Goal: Book appointment/travel/reservation

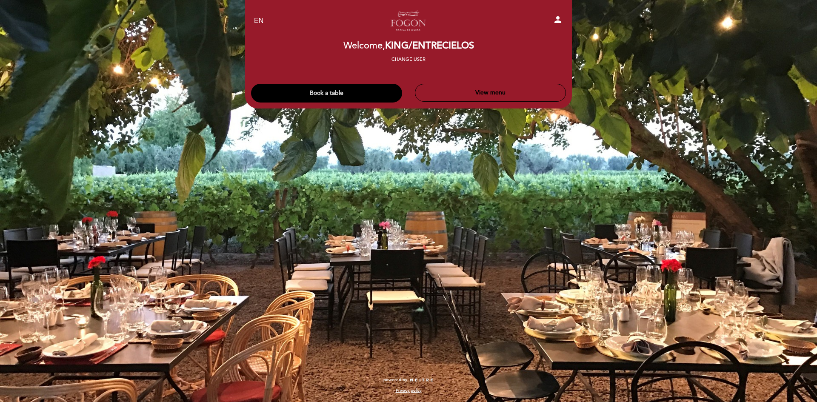
click at [320, 86] on button "Book a table" at bounding box center [326, 93] width 151 height 19
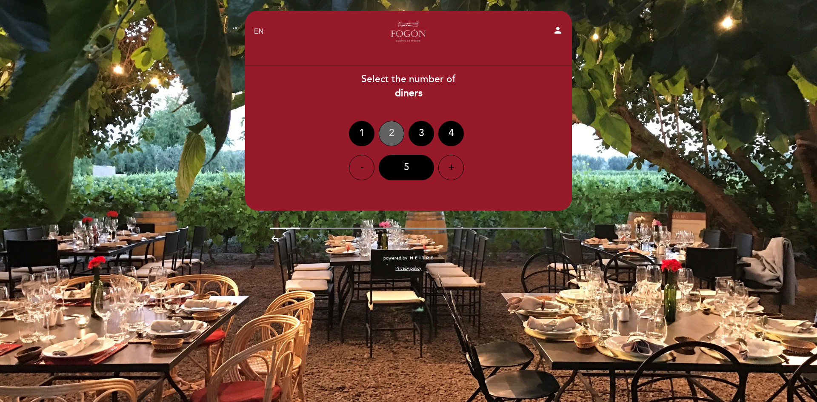
click at [386, 135] on div "2" at bounding box center [392, 134] width 26 height 26
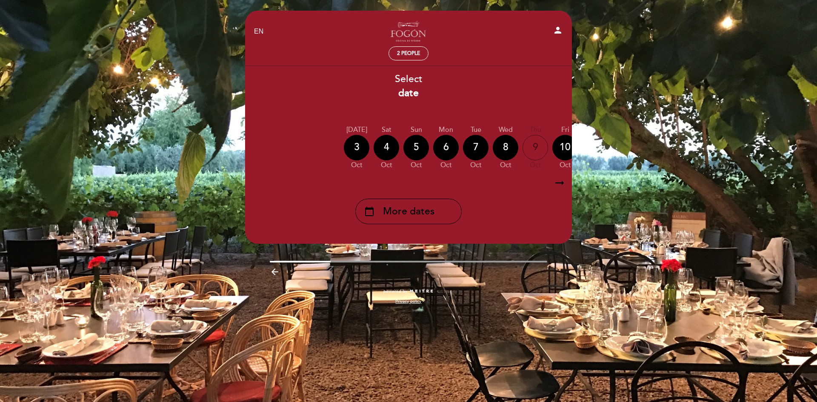
click at [555, 36] on button "person" at bounding box center [558, 31] width 10 height 13
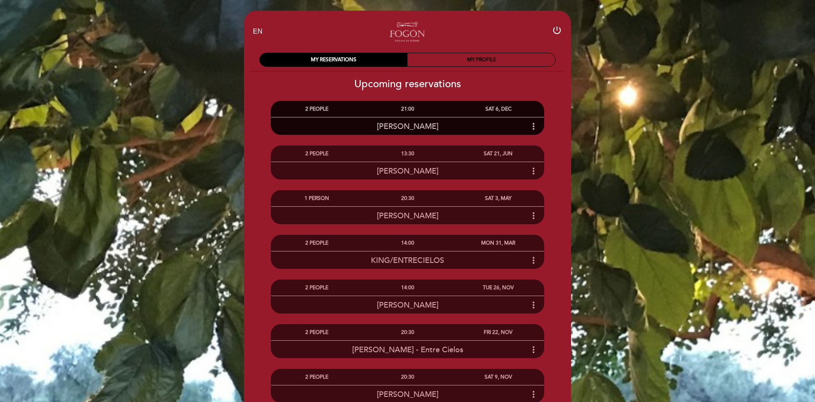
click at [412, 118] on div "Danica Rosen more_vert" at bounding box center [407, 126] width 272 height 18
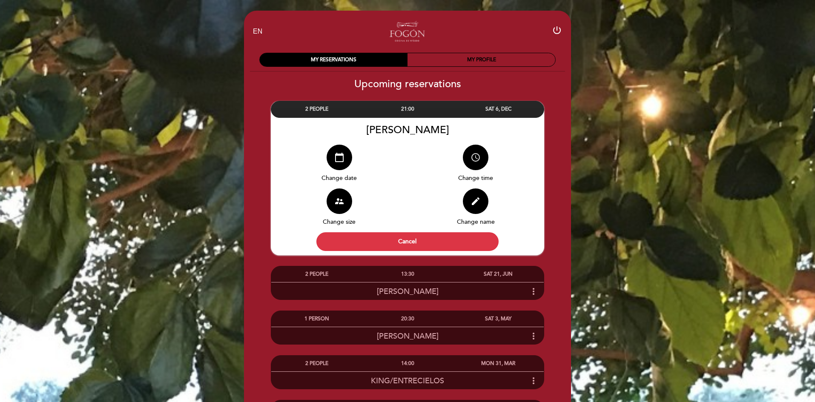
click at [473, 152] on button "access_time" at bounding box center [476, 158] width 26 height 26
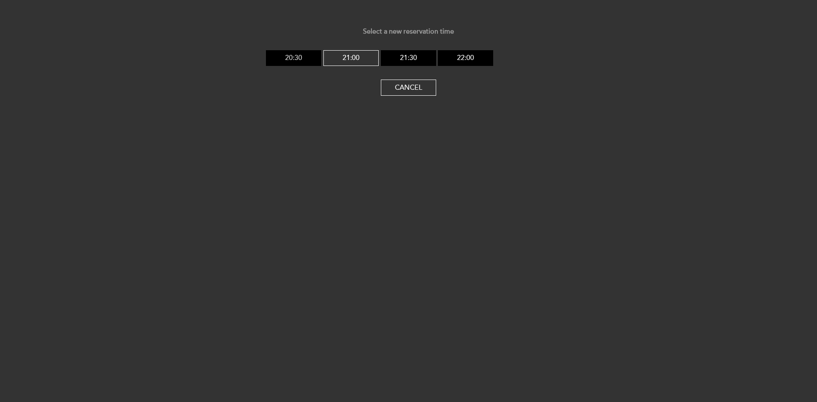
click at [300, 62] on button "20:30" at bounding box center [293, 58] width 55 height 16
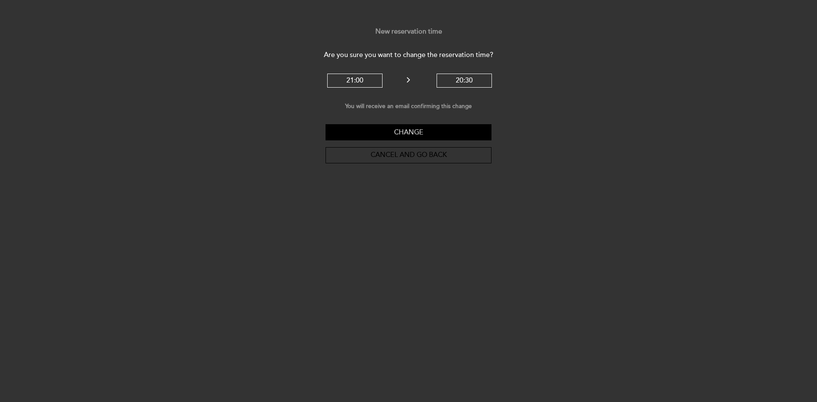
click at [433, 133] on button "Change" at bounding box center [409, 132] width 166 height 16
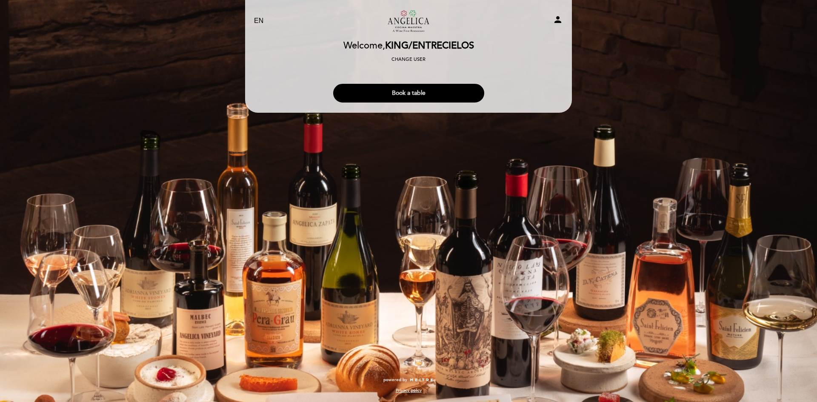
click at [422, 94] on button "Book a table" at bounding box center [408, 93] width 151 height 19
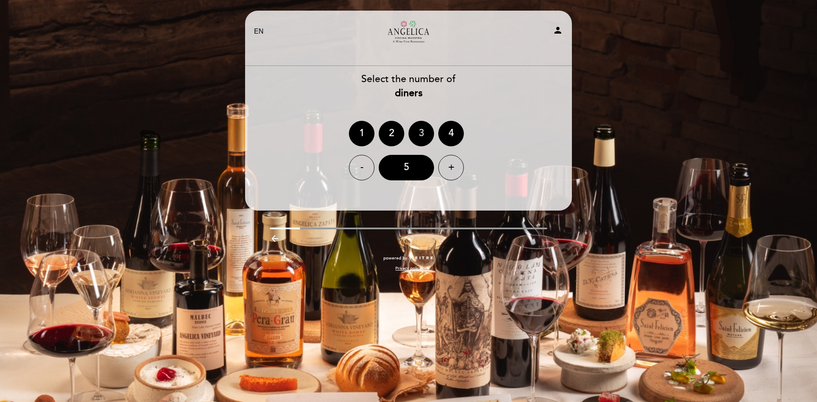
drag, startPoint x: 385, startPoint y: 140, endPoint x: 392, endPoint y: 133, distance: 9.9
click at [388, 136] on div "2" at bounding box center [392, 134] width 26 height 26
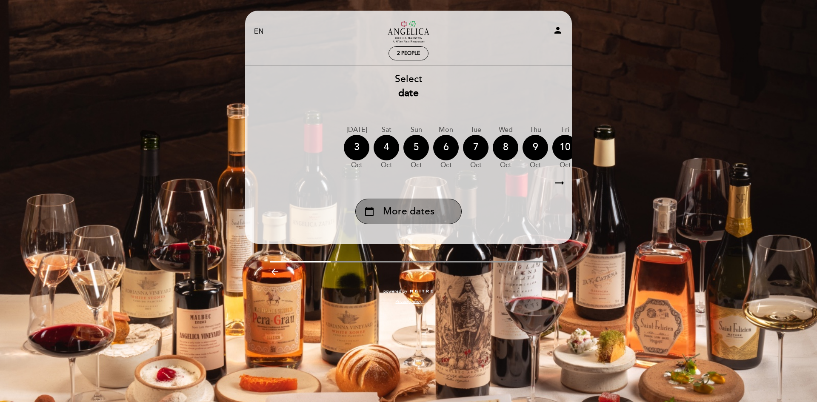
click at [403, 207] on span "More dates" at bounding box center [408, 212] width 51 height 14
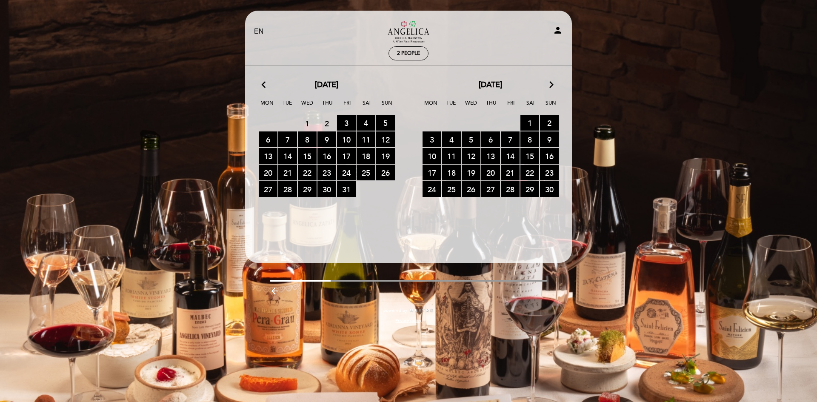
click at [549, 82] on icon "arrow_forward_ios" at bounding box center [552, 85] width 8 height 11
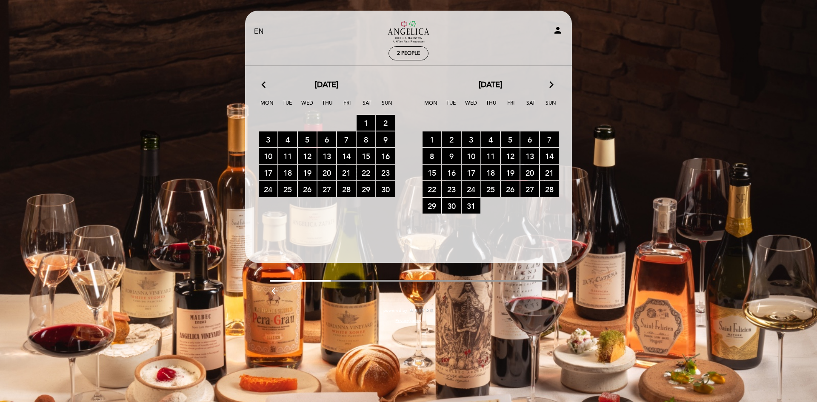
click at [547, 136] on span "7 RESERVATIONS AVAILABLE" at bounding box center [549, 140] width 19 height 16
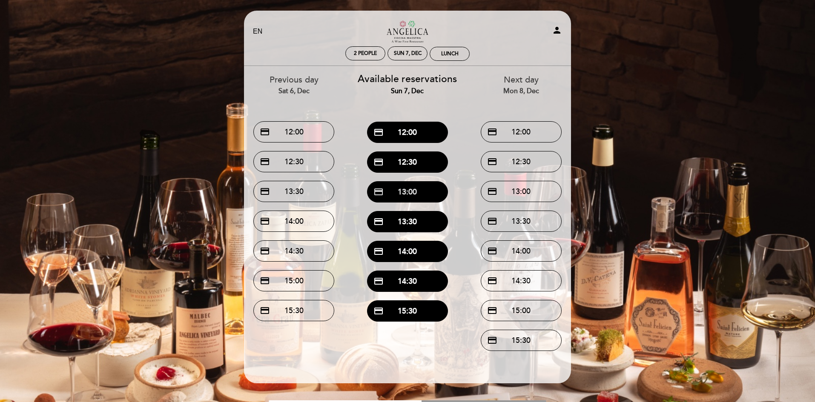
click at [423, 189] on button "credit_card 13:00" at bounding box center [407, 191] width 81 height 21
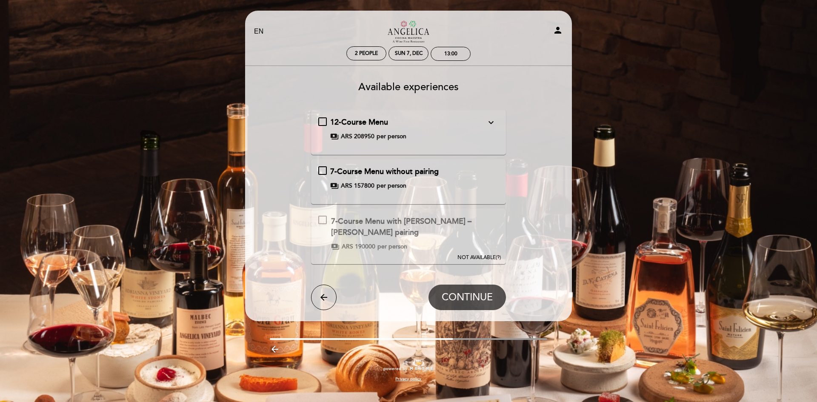
click at [325, 170] on div "7-Course Menu without pairing payments ARS 157800 per person" at bounding box center [408, 178] width 181 height 24
drag, startPoint x: 457, startPoint y: 295, endPoint x: 473, endPoint y: 233, distance: 63.9
click at [457, 295] on span "CONTINUE" at bounding box center [467, 298] width 51 height 12
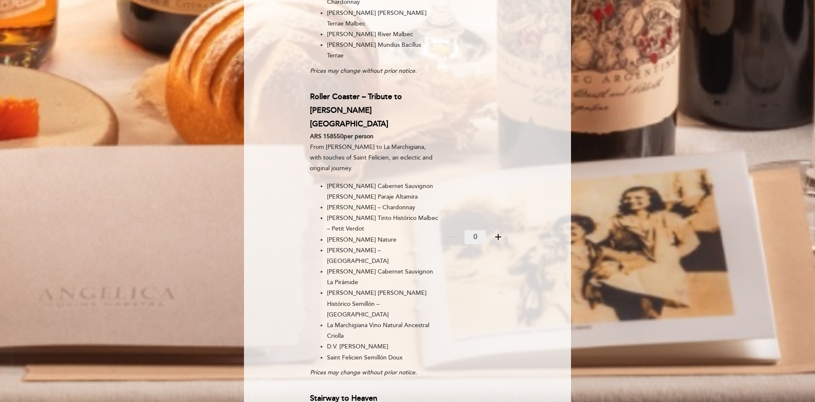
scroll to position [1277, 0]
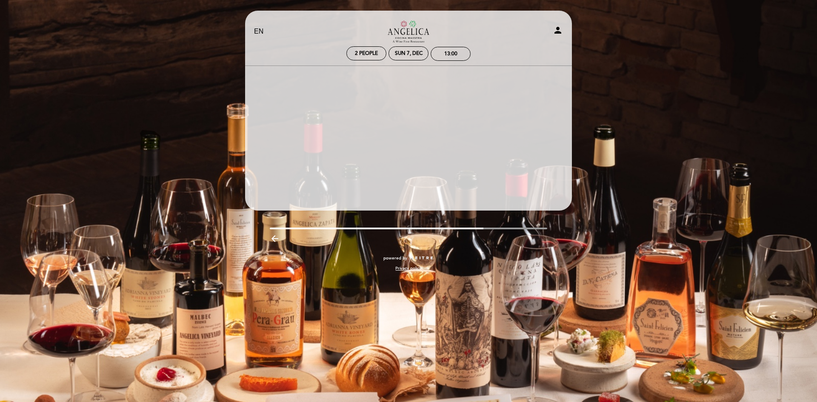
click at [470, 373] on div "EN ES PT Restaurante [PERSON_NAME] Cocina Maestra person 2 people Sun 7, Dec 13…" at bounding box center [408, 201] width 817 height 402
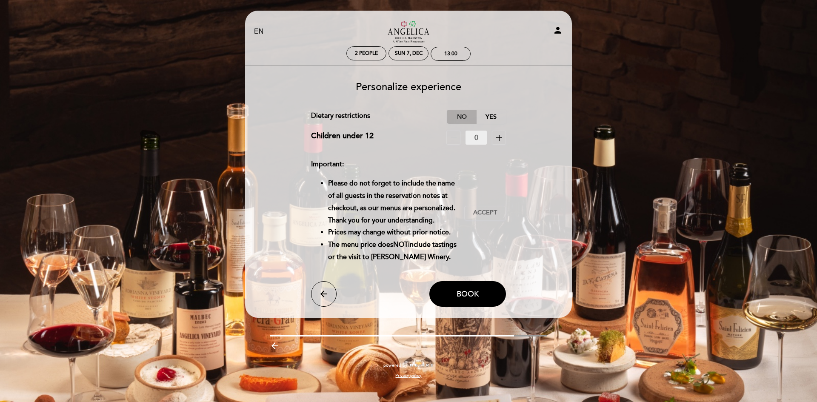
click at [458, 113] on label "No" at bounding box center [462, 117] width 30 height 14
click at [487, 212] on button "Accept Accepted" at bounding box center [485, 213] width 42 height 14
click at [474, 299] on span "Book" at bounding box center [468, 293] width 23 height 9
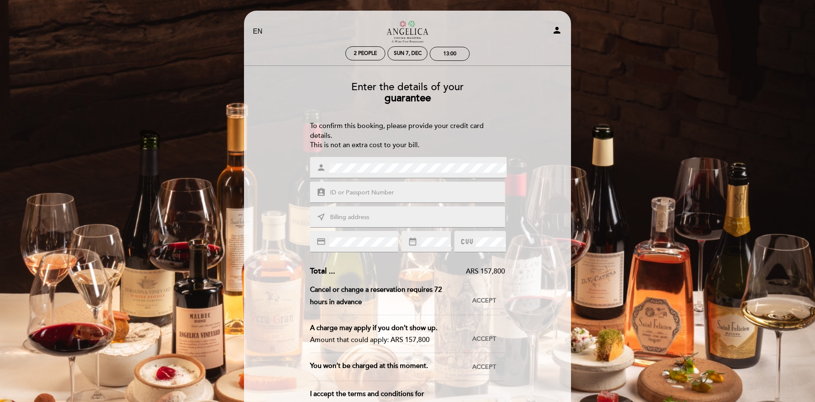
click at [365, 211] on div "near_me" at bounding box center [407, 216] width 195 height 21
click at [371, 197] on input "text" at bounding box center [417, 193] width 177 height 10
click at [355, 188] on input "text" at bounding box center [417, 193] width 177 height 10
type input "L2726895"
click at [342, 217] on input "text" at bounding box center [417, 218] width 177 height 10
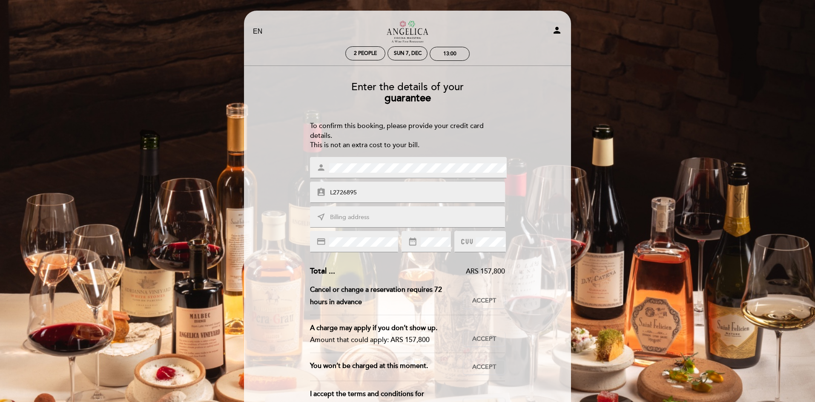
click at [385, 221] on input "text" at bounding box center [417, 218] width 177 height 10
paste input "[EMAIL_ADDRESS][DOMAIN_NAME]"
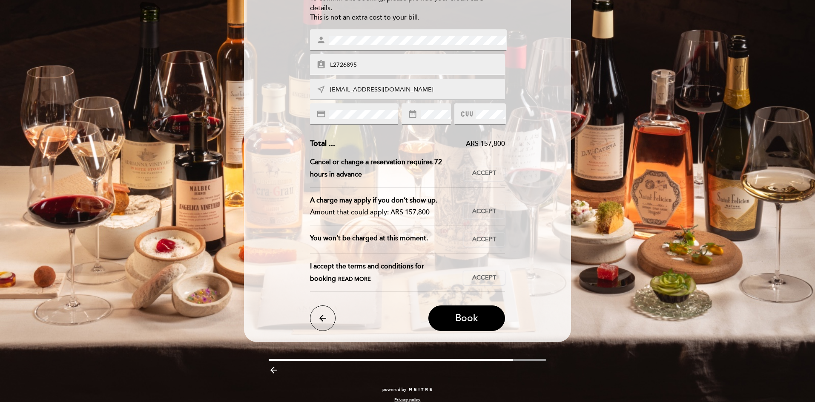
type input "[EMAIL_ADDRESS][DOMAIN_NAME]"
click at [488, 182] on div "Cancel or change a reservation requires 72 hours in advance This reservation ca…" at bounding box center [407, 171] width 195 height 31
click at [490, 177] on span "Accept" at bounding box center [484, 173] width 24 height 9
click at [484, 210] on span "Accept" at bounding box center [484, 211] width 24 height 9
click at [488, 243] on span "Accept" at bounding box center [484, 239] width 24 height 9
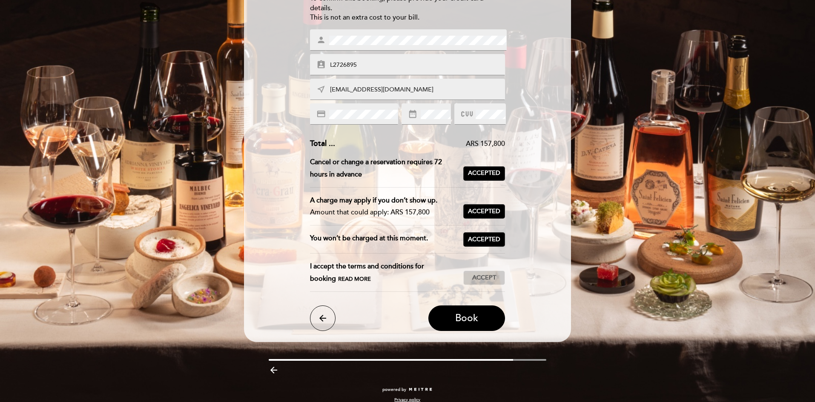
click at [484, 275] on span "Accept" at bounding box center [484, 278] width 24 height 9
click at [477, 310] on button "Book" at bounding box center [466, 319] width 77 height 26
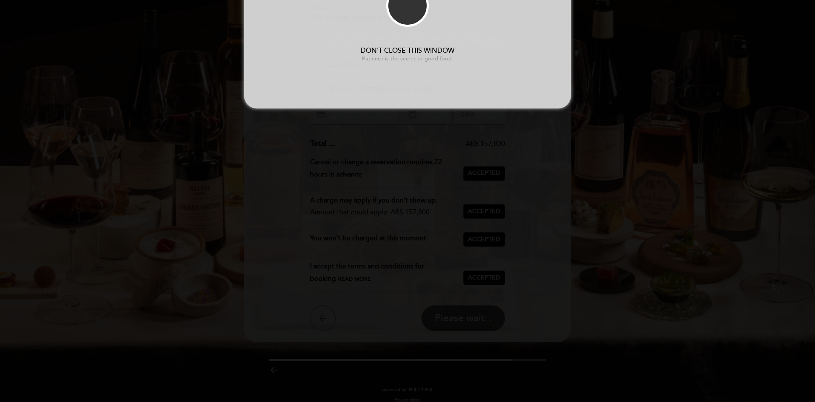
scroll to position [0, 0]
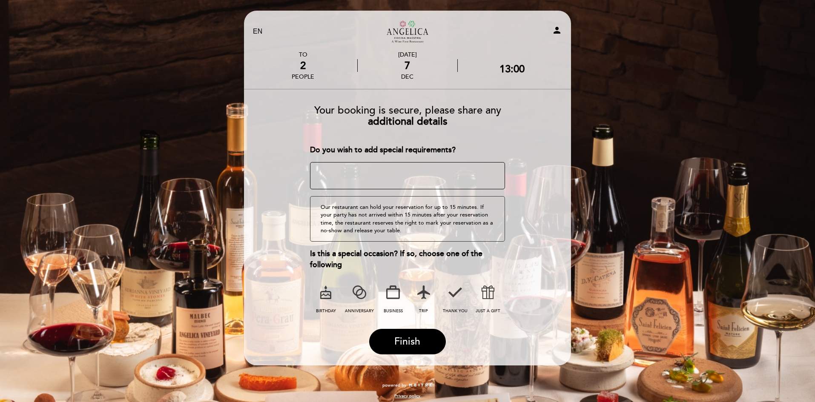
click at [357, 291] on icon at bounding box center [359, 292] width 22 height 22
click at [393, 291] on icon at bounding box center [393, 292] width 22 height 22
click at [423, 295] on icon at bounding box center [423, 292] width 22 height 22
click at [421, 336] on button "Finish" at bounding box center [407, 342] width 77 height 26
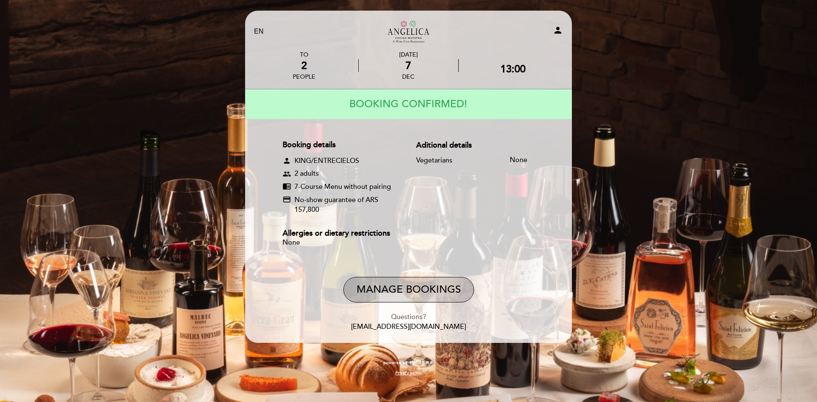
click at [409, 281] on button "Manage Bookings" at bounding box center [408, 290] width 131 height 26
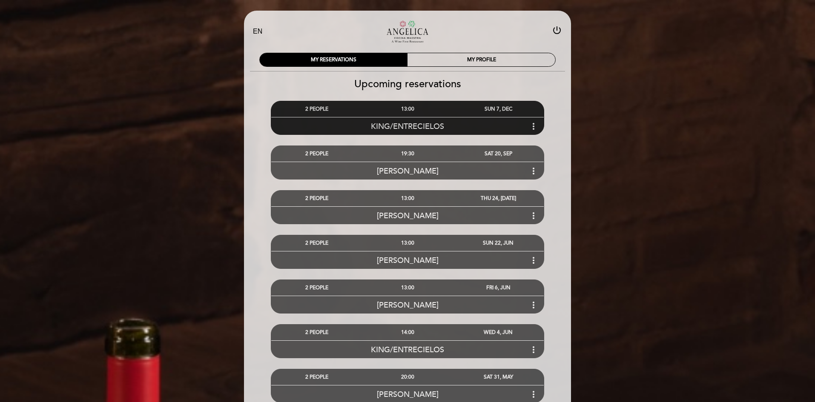
click at [533, 129] on icon "more_vert" at bounding box center [533, 126] width 10 height 10
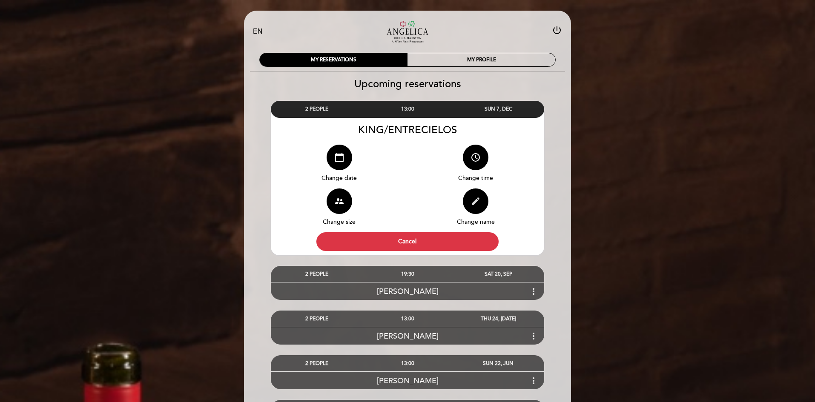
click at [476, 202] on icon "edit" at bounding box center [475, 201] width 10 height 10
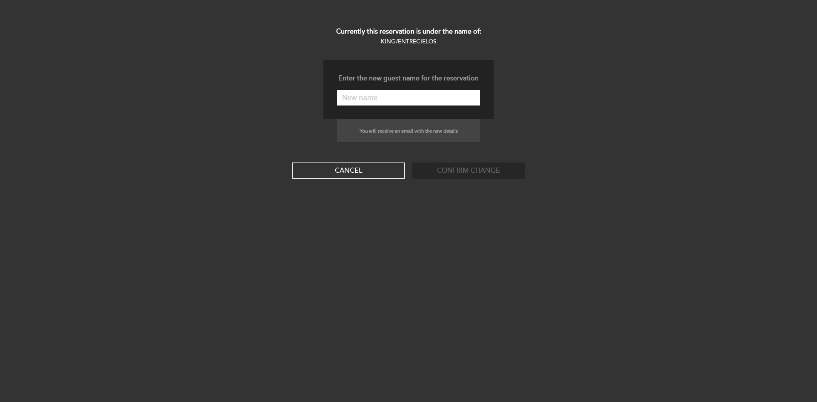
click at [411, 93] on input "text" at bounding box center [408, 97] width 143 height 15
type input "[PERSON_NAME]"
click at [449, 174] on button "Confirm change" at bounding box center [468, 171] width 112 height 16
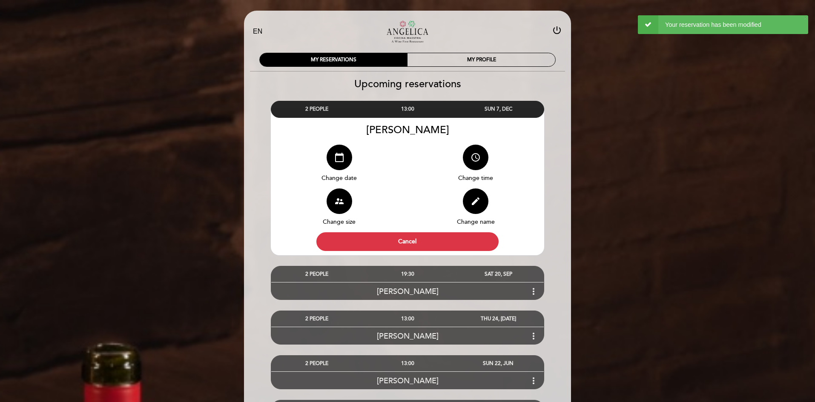
click at [532, 80] on h2 "Upcoming reservations" at bounding box center [407, 84] width 328 height 12
